Goal: Task Accomplishment & Management: Use online tool/utility

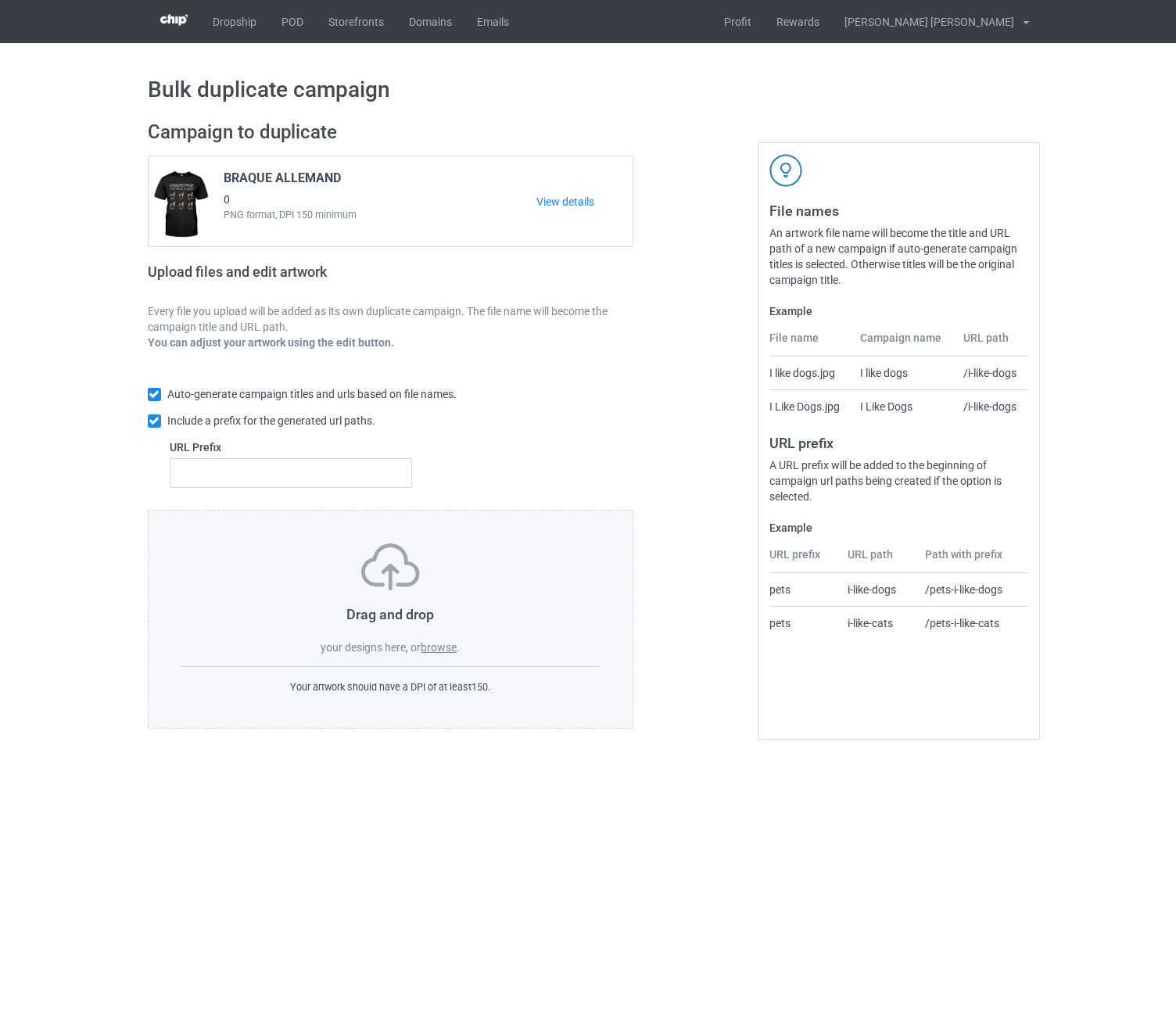
click at [444, 648] on label "browse" at bounding box center [439, 647] width 36 height 13
click at [0, 0] on input "browse" at bounding box center [0, 0] width 0 height 0
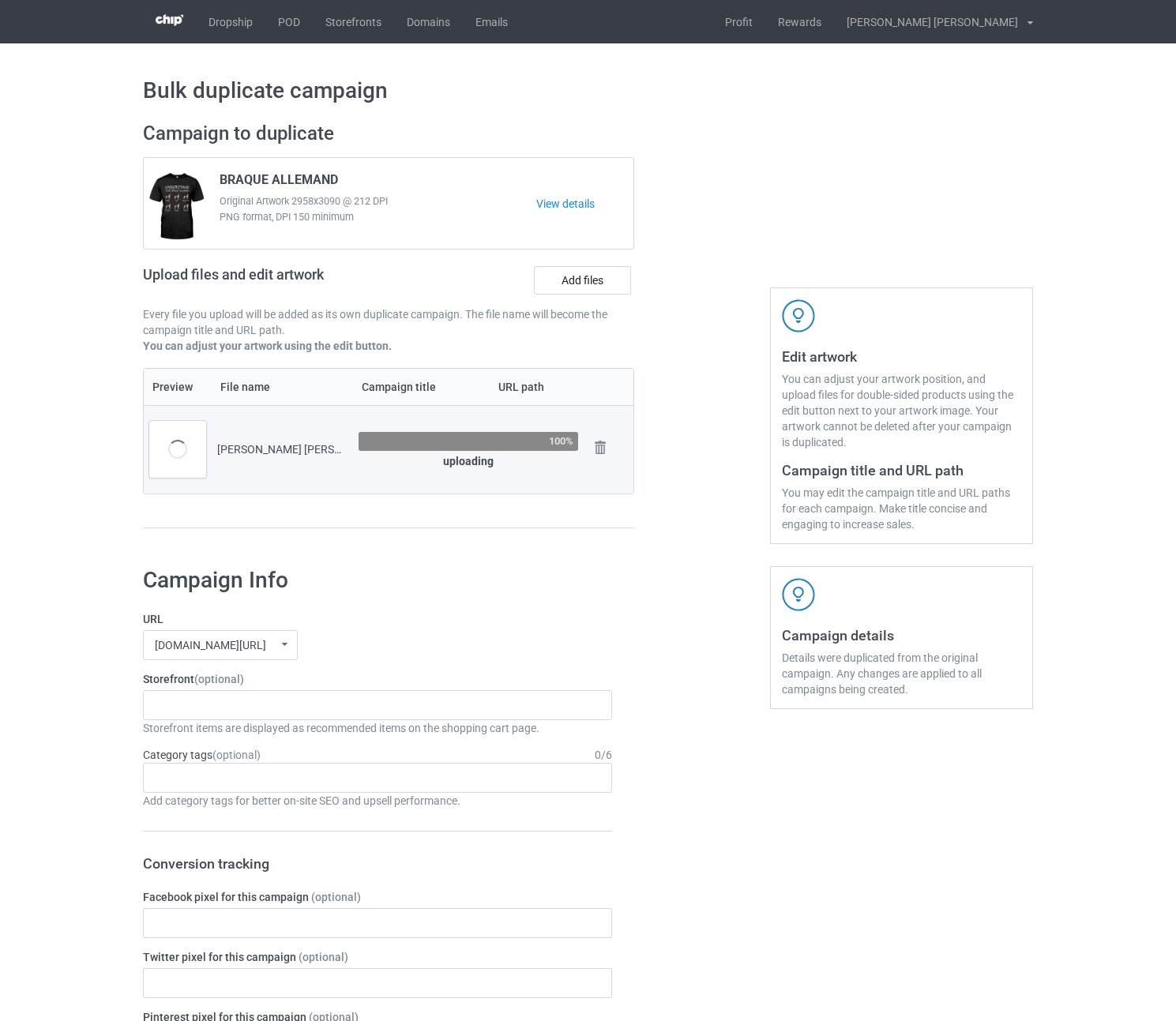
click at [319, 491] on td "[PERSON_NAME] [PERSON_NAME].png" at bounding box center [282, 449] width 141 height 89
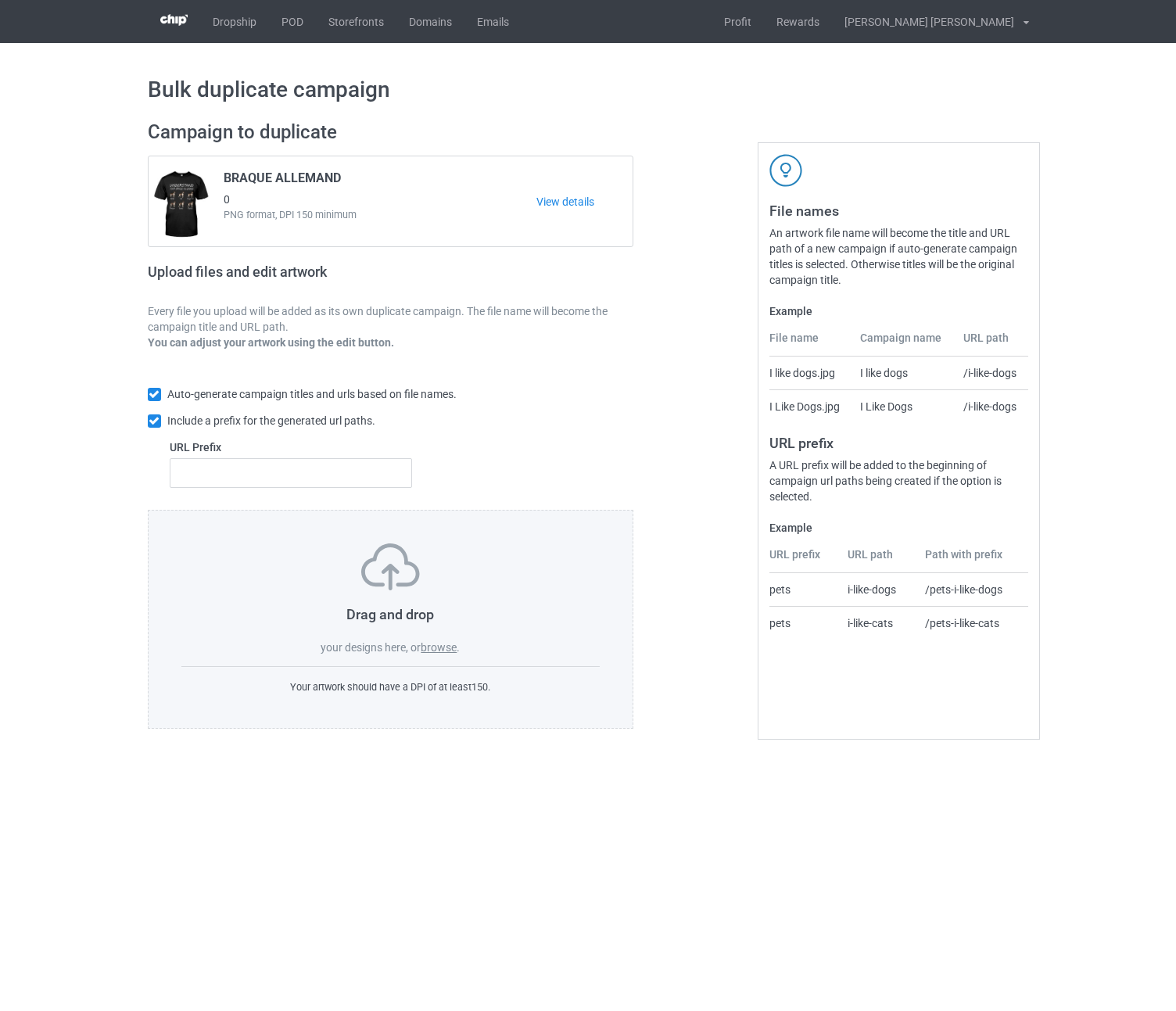
click at [438, 647] on label "browse" at bounding box center [439, 647] width 36 height 13
click at [0, 0] on input "browse" at bounding box center [0, 0] width 0 height 0
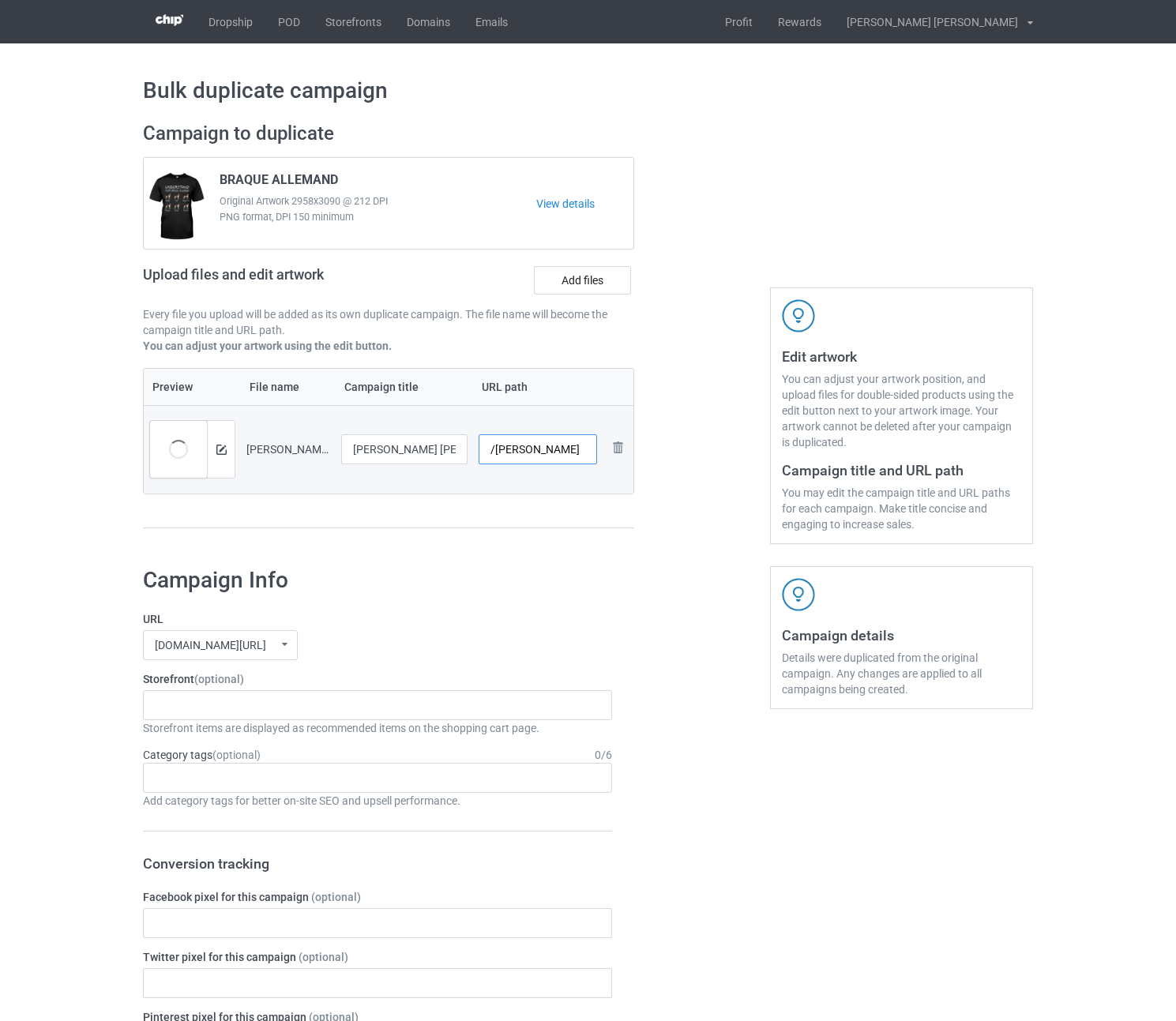
click at [581, 450] on input "/[PERSON_NAME]" at bounding box center [538, 450] width 119 height 30
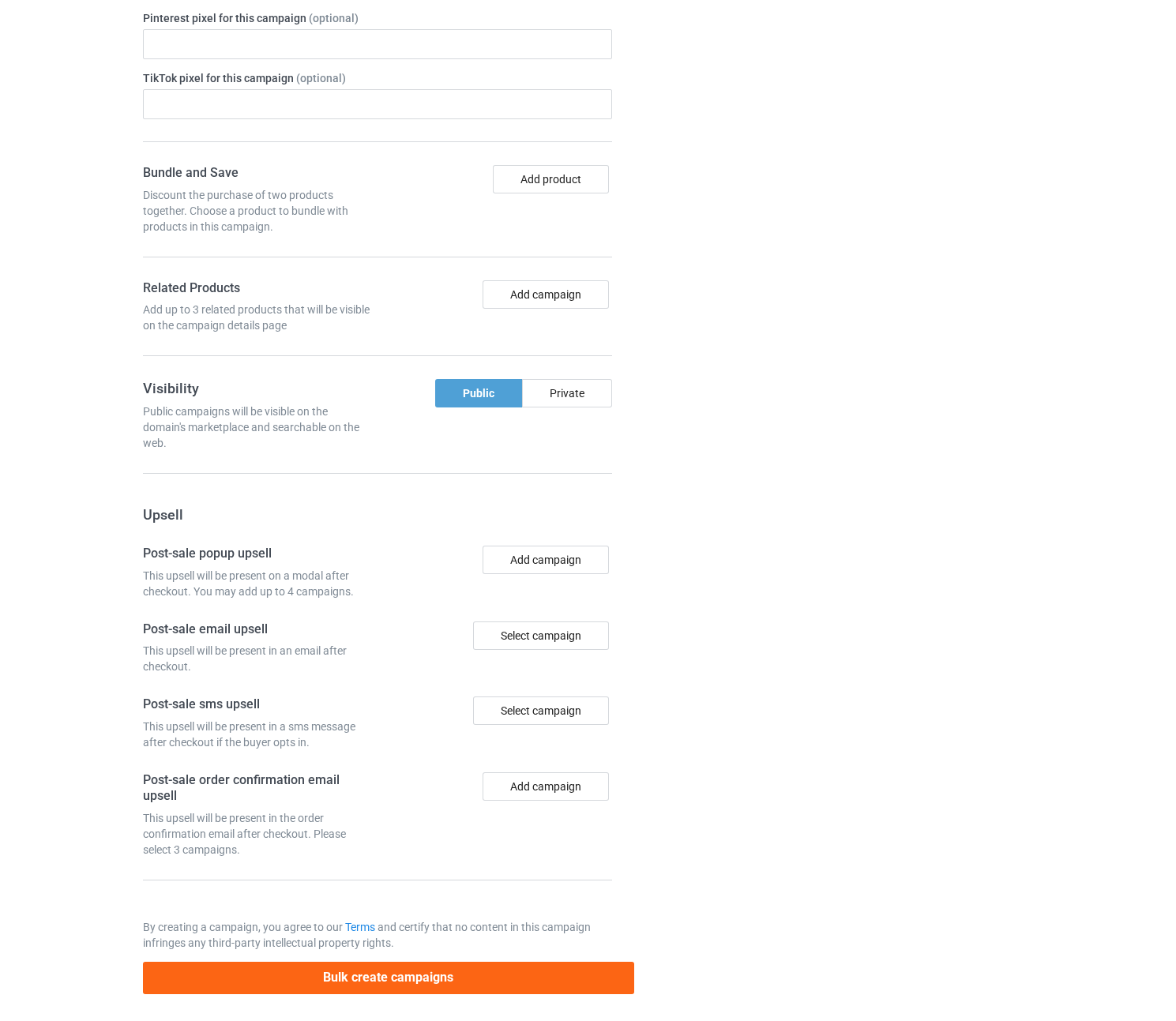
scroll to position [1007, 0]
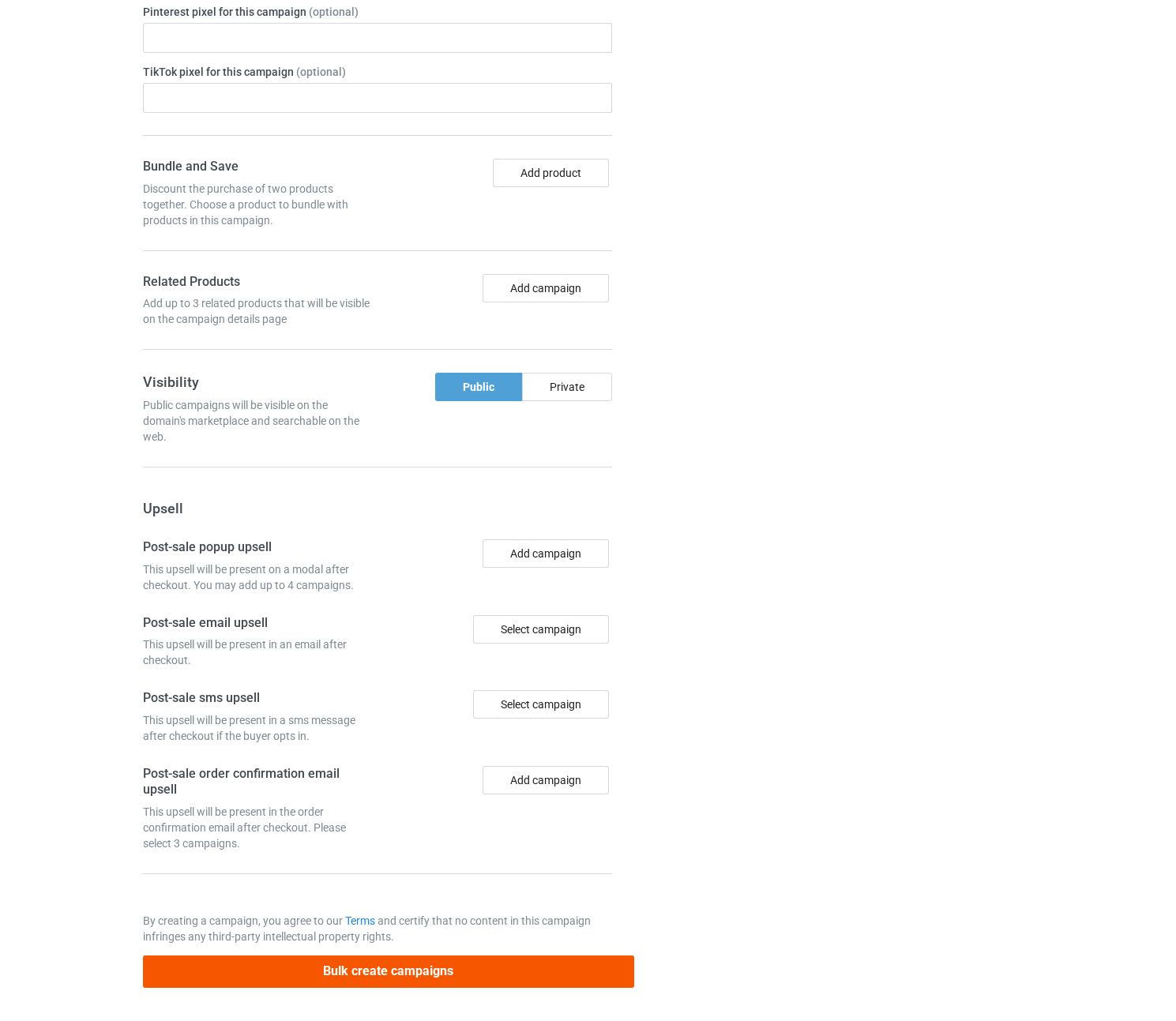
type input "/[PERSON_NAME]-und"
click at [451, 968] on button "Bulk create campaigns" at bounding box center [388, 971] width 491 height 32
